Goal: Information Seeking & Learning: Check status

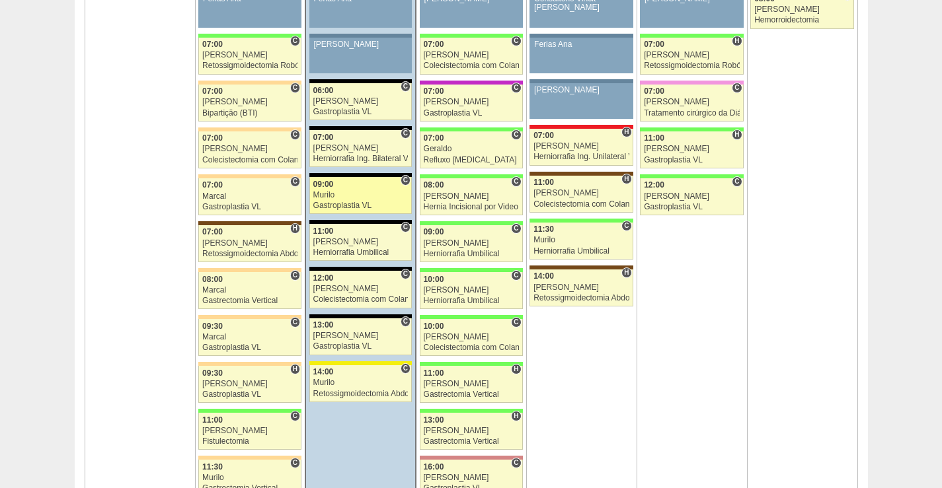
scroll to position [859, 0]
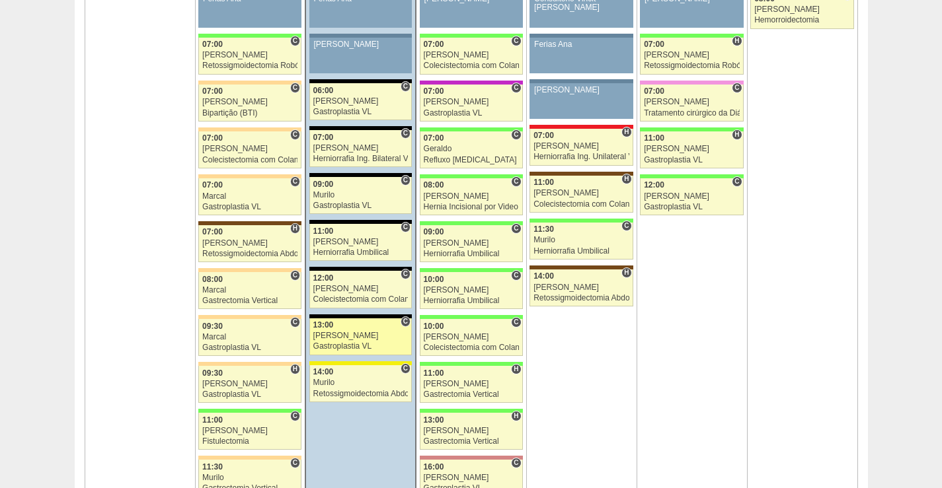
click at [365, 328] on div "13:00" at bounding box center [360, 325] width 95 height 9
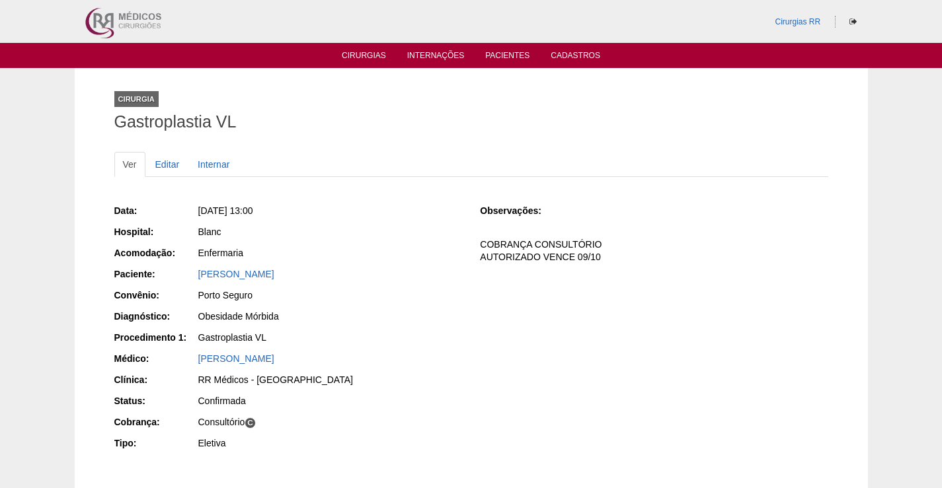
click at [274, 273] on link "[PERSON_NAME]" at bounding box center [236, 274] width 76 height 11
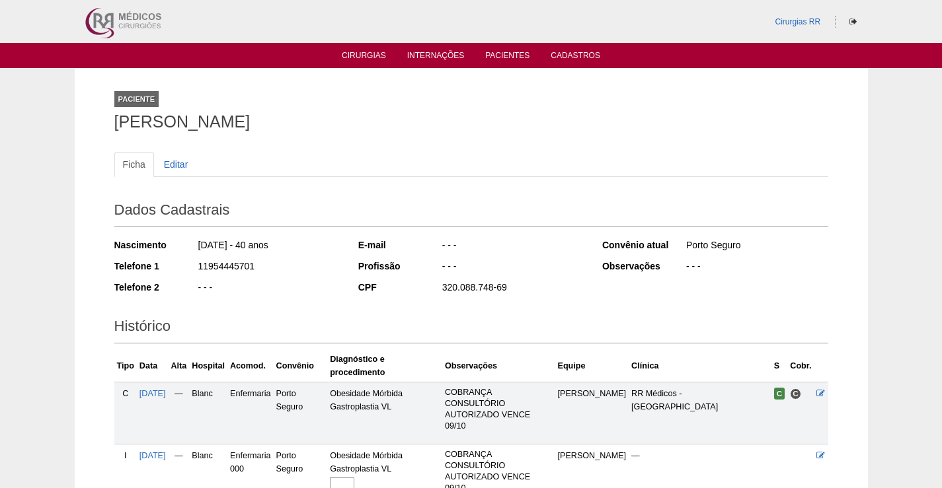
scroll to position [134, 0]
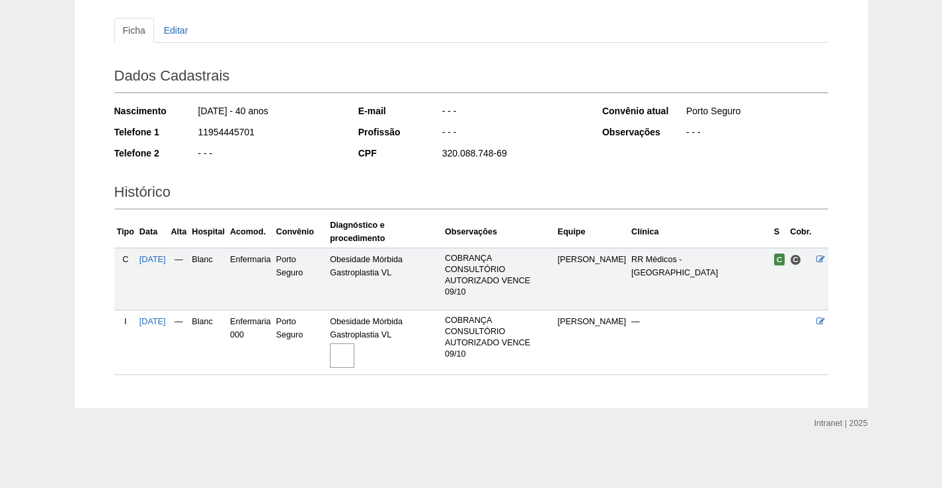
click at [354, 348] on img at bounding box center [342, 356] width 24 height 24
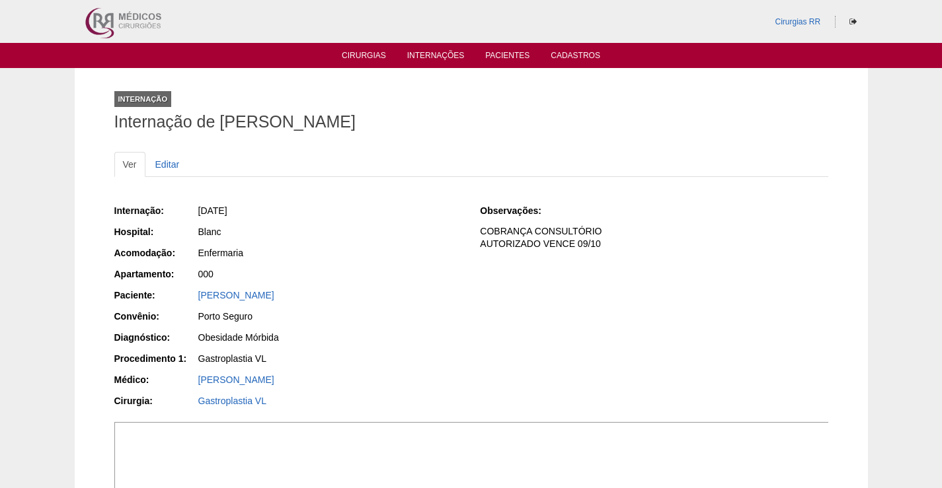
scroll to position [463, 0]
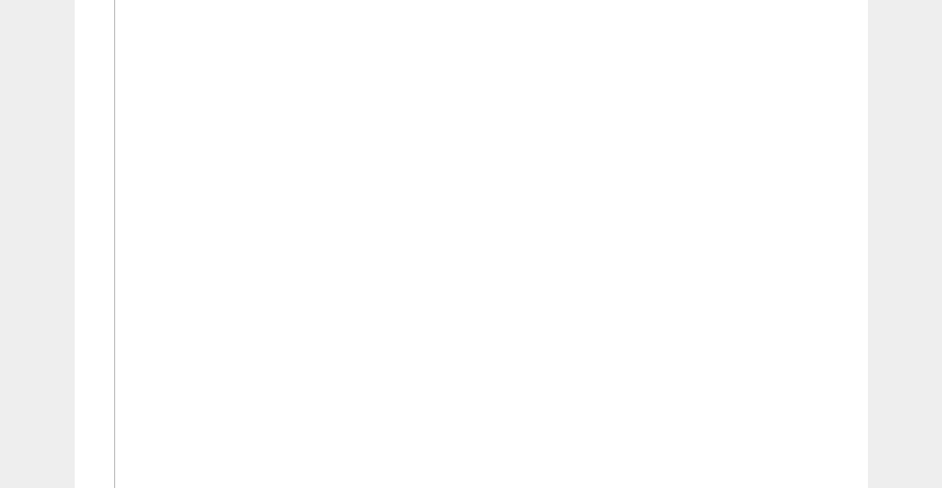
click at [530, 321] on img at bounding box center [471, 228] width 715 height 537
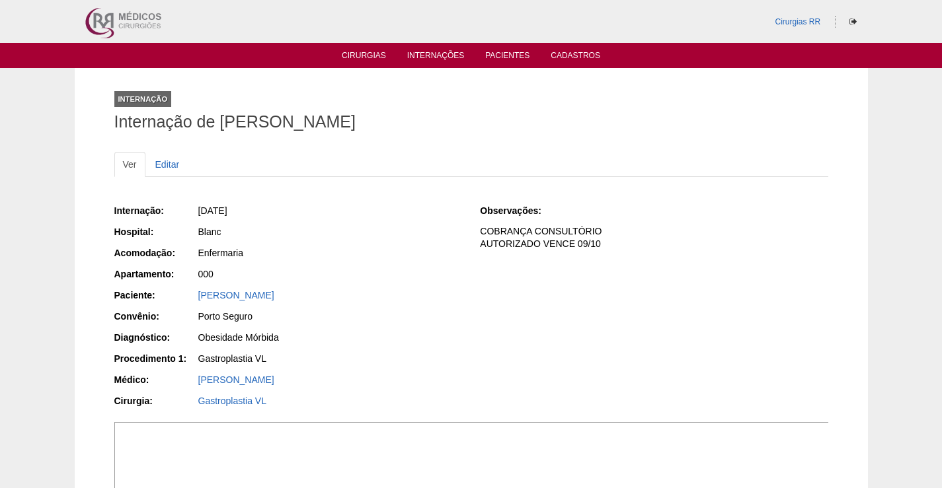
scroll to position [463, 0]
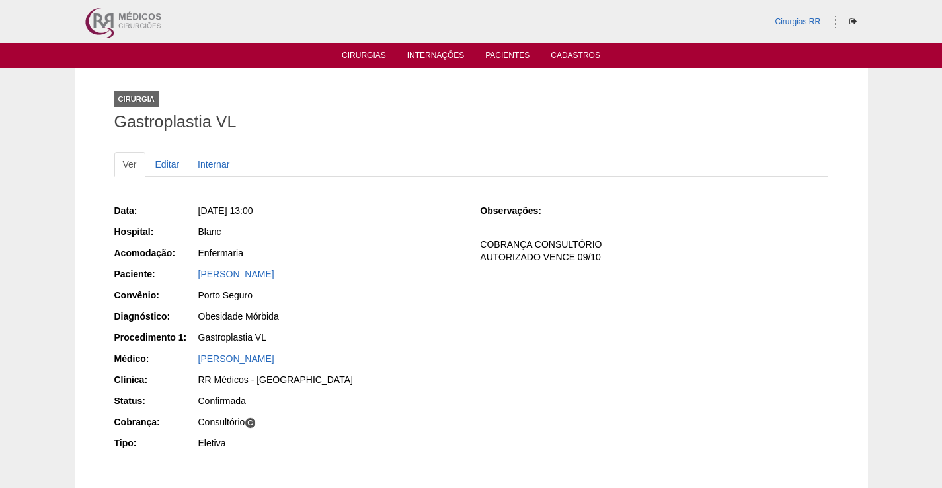
click at [187, 270] on div "Paciente: BRUNA BEATRIZ MALTEZ" at bounding box center [288, 276] width 348 height 17
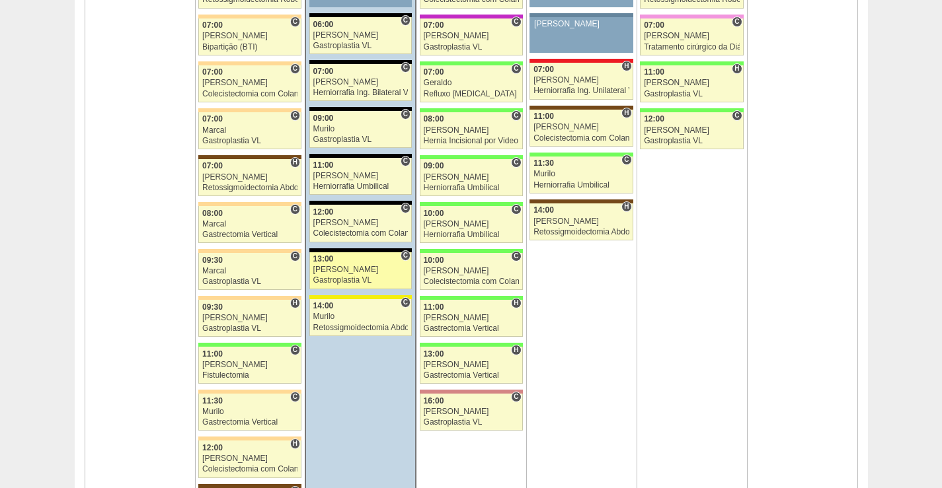
scroll to position [925, 0]
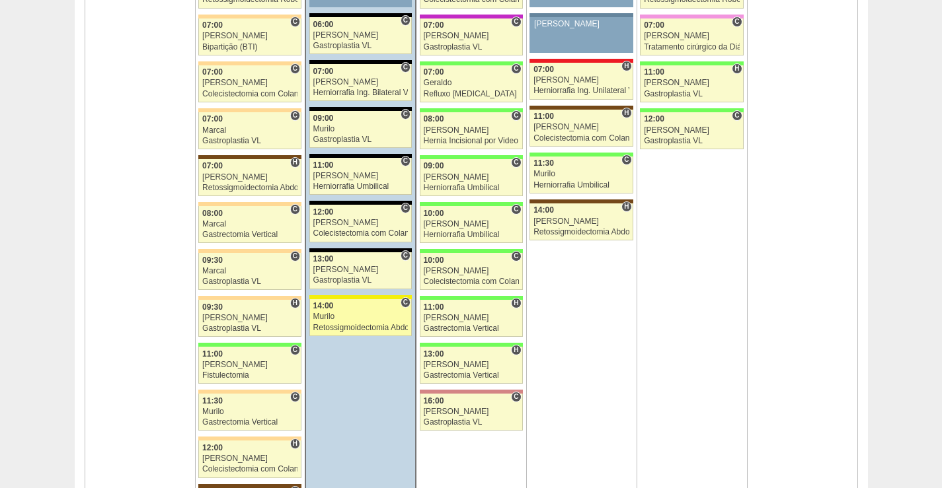
click at [362, 313] on div "Murilo" at bounding box center [360, 317] width 95 height 9
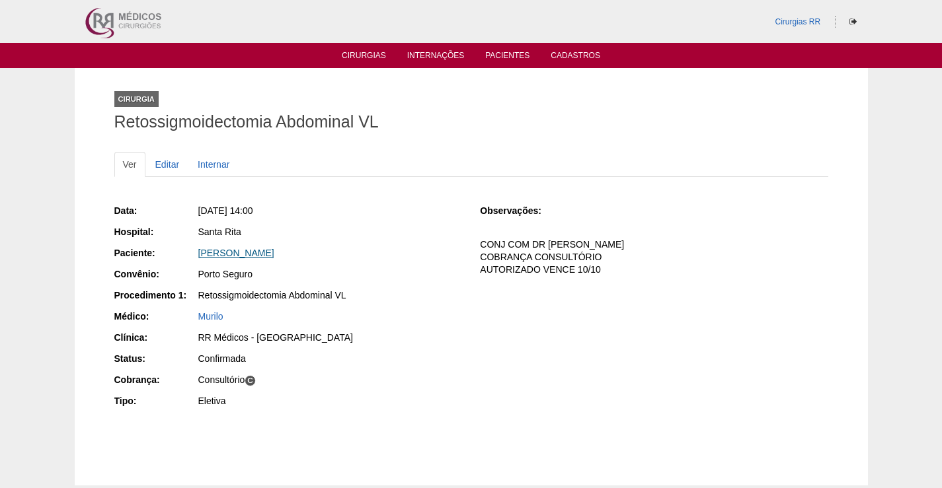
click at [274, 255] on link "[PERSON_NAME]" at bounding box center [236, 253] width 76 height 11
drag, startPoint x: 0, startPoint y: 0, endPoint x: 178, endPoint y: 257, distance: 312.9
click at [178, 257] on div "Paciente: BRUNA PEREIRA DA SILVA" at bounding box center [288, 254] width 348 height 17
copy div "Paciente: BRUNA PEREIRA DA SILVA"
click at [372, 225] on div "Santa Rita" at bounding box center [330, 231] width 264 height 13
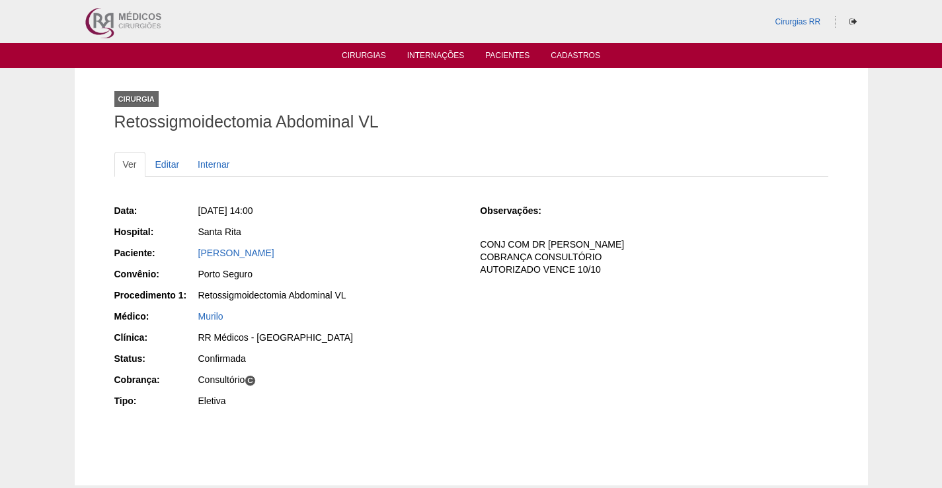
drag, startPoint x: 332, startPoint y: 251, endPoint x: 178, endPoint y: 252, distance: 153.3
click at [178, 252] on div "Paciente: BRUNA PEREIRA DA SILVA" at bounding box center [288, 254] width 348 height 17
copy div "Paciente: BRUNA PEREIRA DA SILVA"
click at [269, 253] on link "BRUNA PEREIRA DA SILVA" at bounding box center [236, 253] width 76 height 11
